Goal: Information Seeking & Learning: Learn about a topic

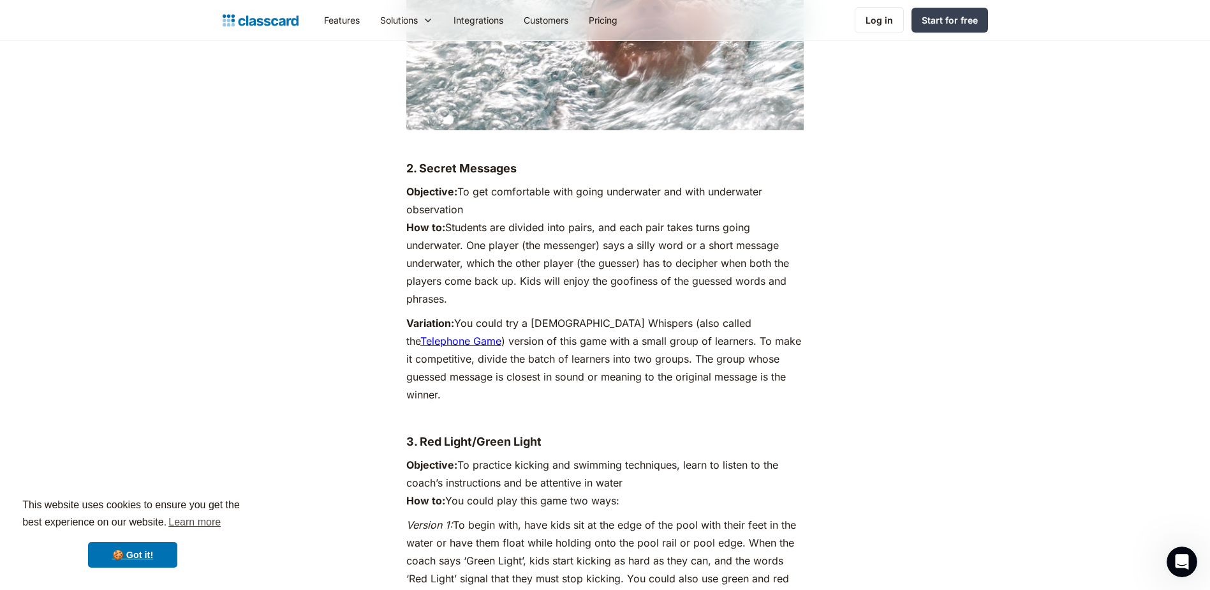
scroll to position [2488, 0]
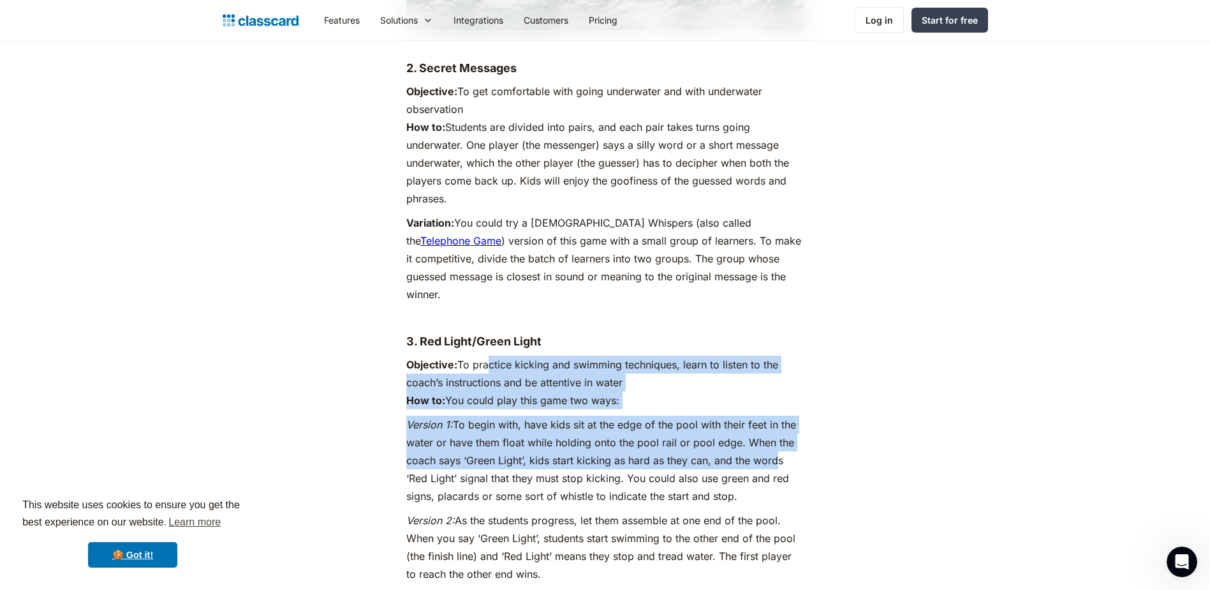
drag, startPoint x: 487, startPoint y: 331, endPoint x: 771, endPoint y: 428, distance: 299.4
click at [520, 421] on p "Version 1: To begin with, have kids sit at the edge of the pool with their feet…" at bounding box center [604, 459] width 397 height 89
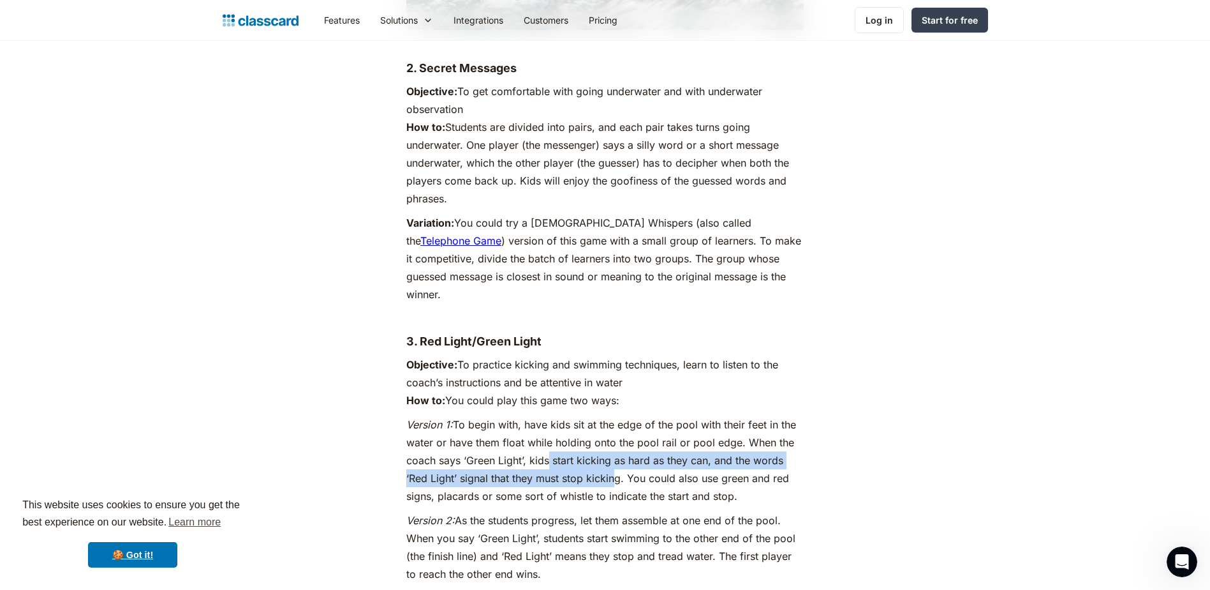
drag, startPoint x: 547, startPoint y: 420, endPoint x: 609, endPoint y: 437, distance: 64.7
click at [609, 437] on p "Version 1: To begin with, have kids sit at the edge of the pool with their feet…" at bounding box center [604, 459] width 397 height 89
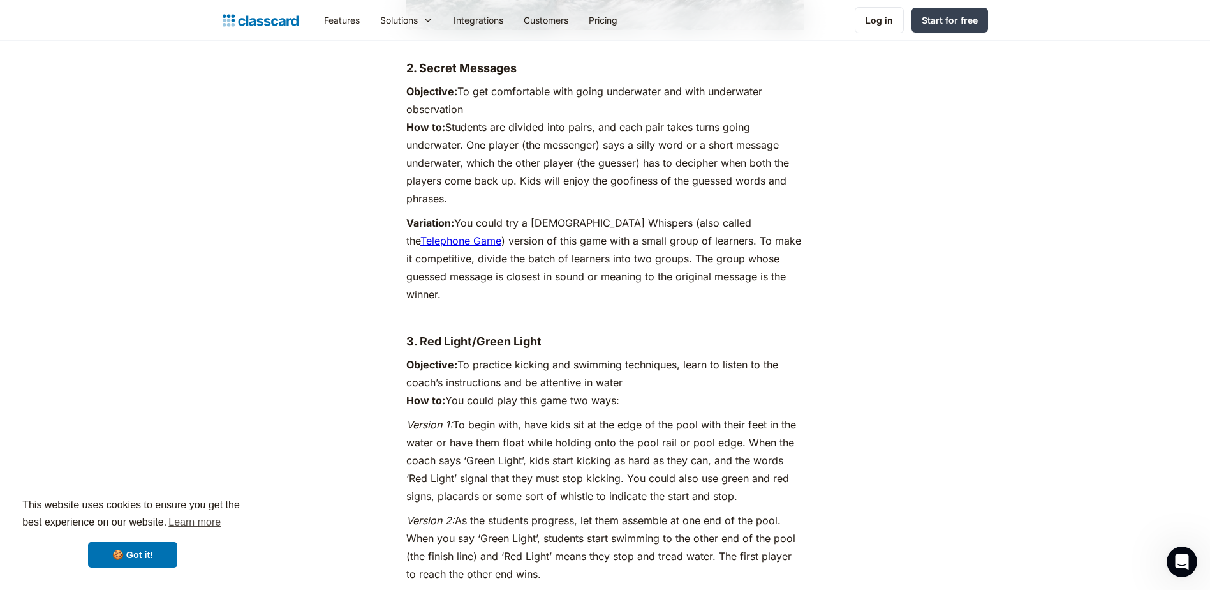
drag, startPoint x: 609, startPoint y: 437, endPoint x: 579, endPoint y: 518, distance: 86.4
click at [579, 518] on p "Version 2: As the students progress, let them assemble at one end of the pool. …" at bounding box center [604, 546] width 397 height 71
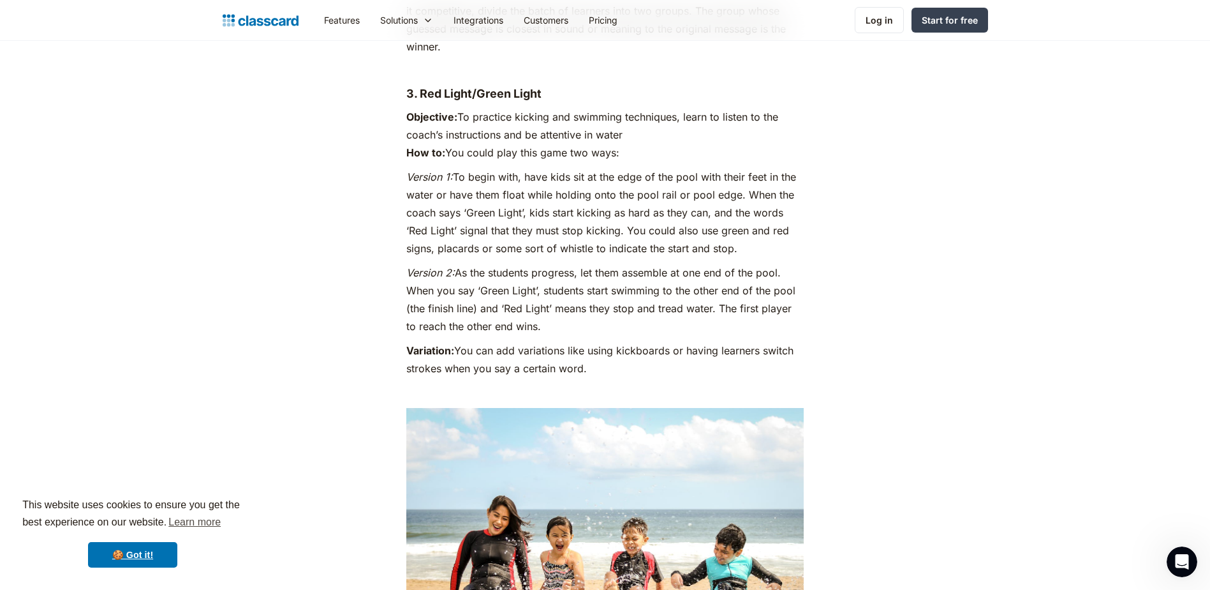
scroll to position [2743, 0]
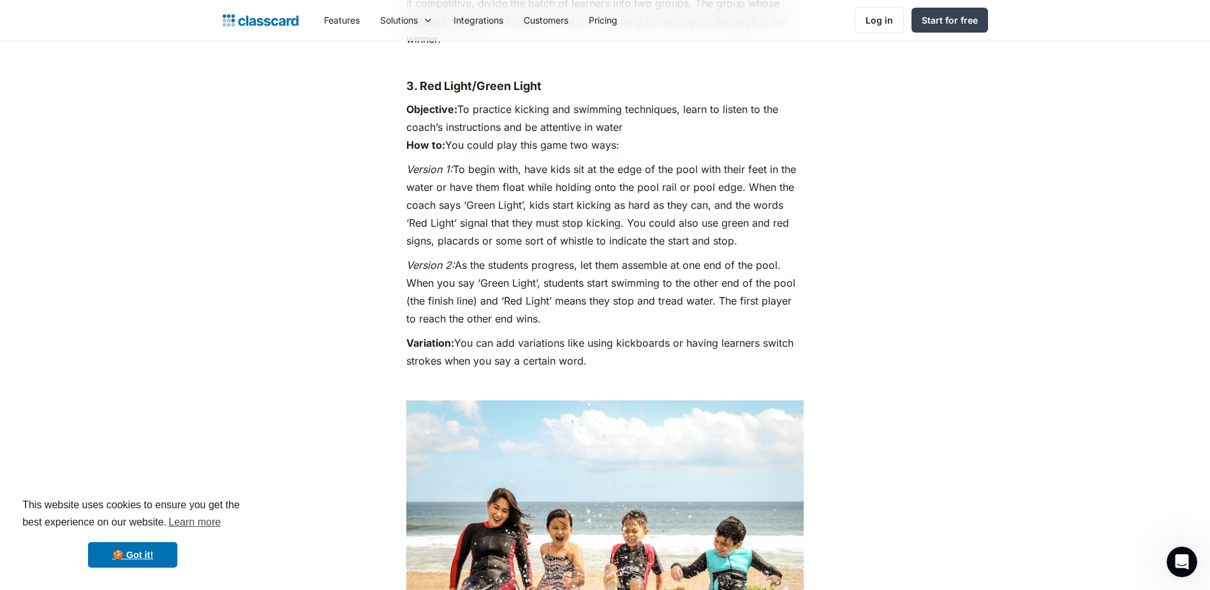
drag, startPoint x: 648, startPoint y: 281, endPoint x: 397, endPoint y: 237, distance: 254.5
click at [597, 334] on p "Variation: You can add variations like using kickboards or having learners swit…" at bounding box center [604, 352] width 397 height 36
drag, startPoint x: 607, startPoint y: 329, endPoint x: 501, endPoint y: 306, distance: 108.4
click at [501, 334] on p "Variation: You can add variations like using kickboards or having learners swit…" at bounding box center [604, 352] width 397 height 36
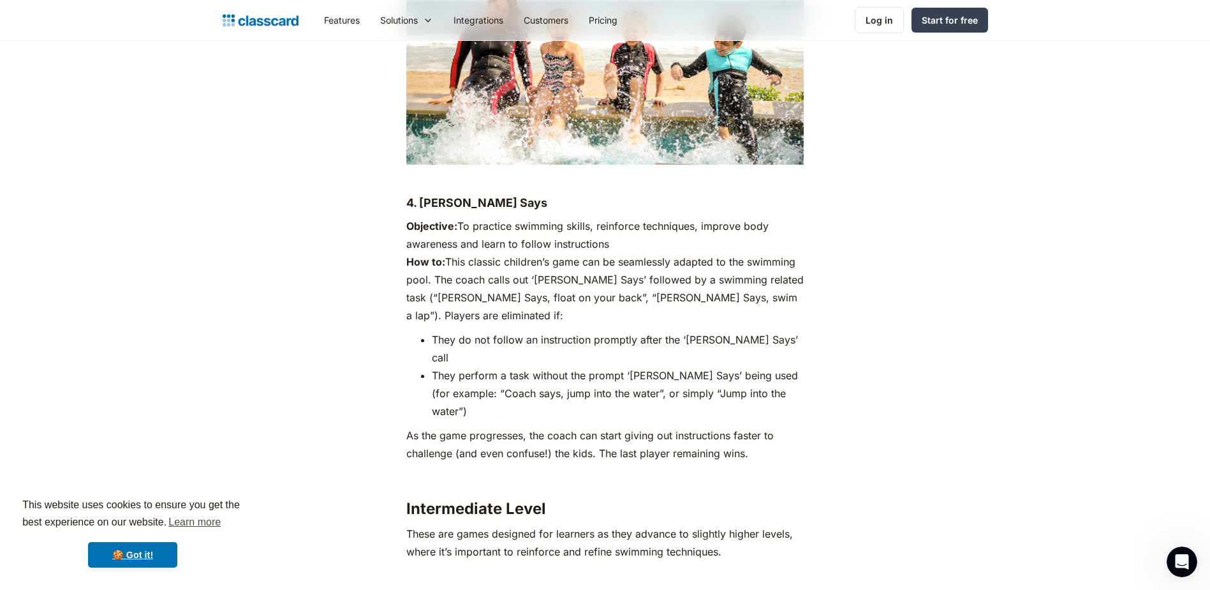
scroll to position [3254, 0]
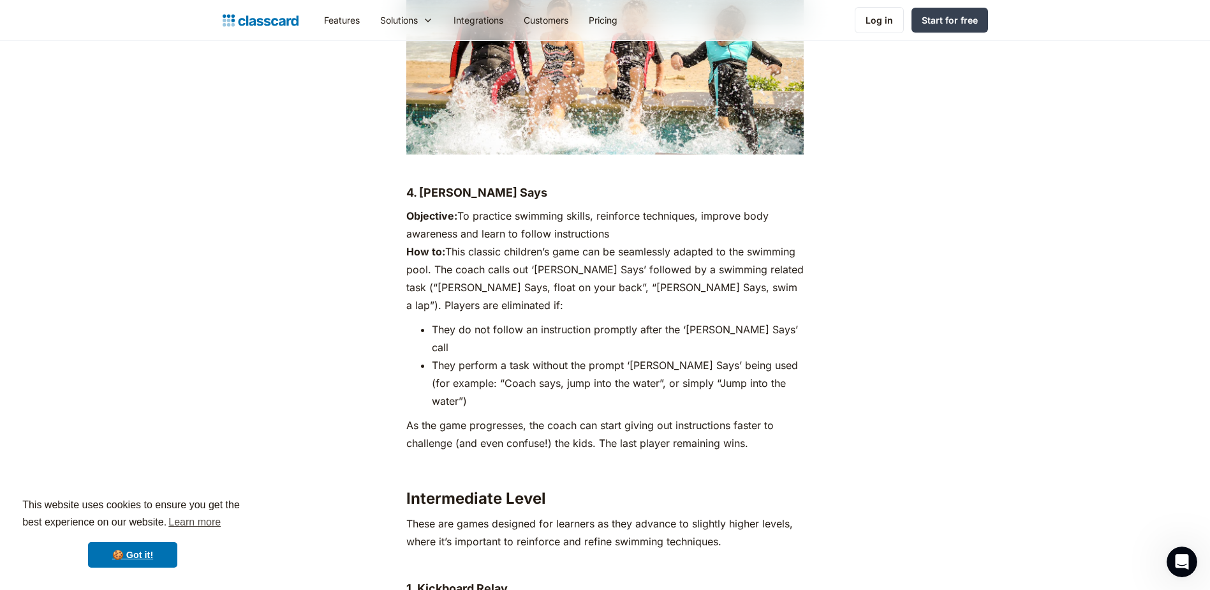
click at [497, 356] on li "They perform a task without the prompt ‘[PERSON_NAME] Says’ being used (for exa…" at bounding box center [618, 383] width 372 height 54
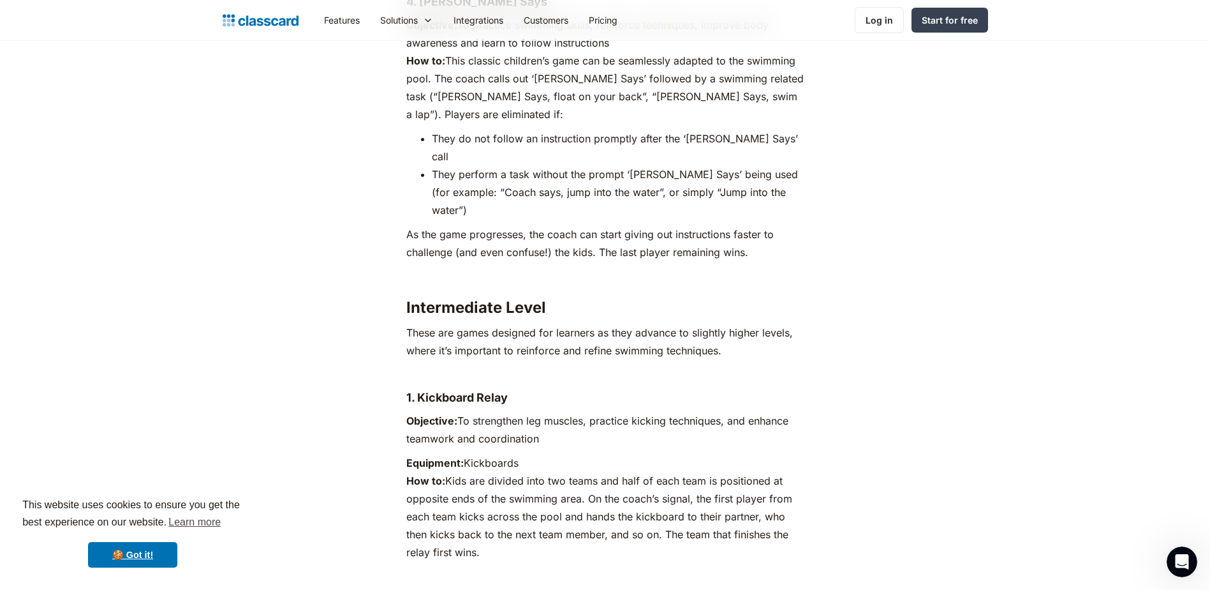
scroll to position [3445, 0]
